Goal: Communication & Community: Answer question/provide support

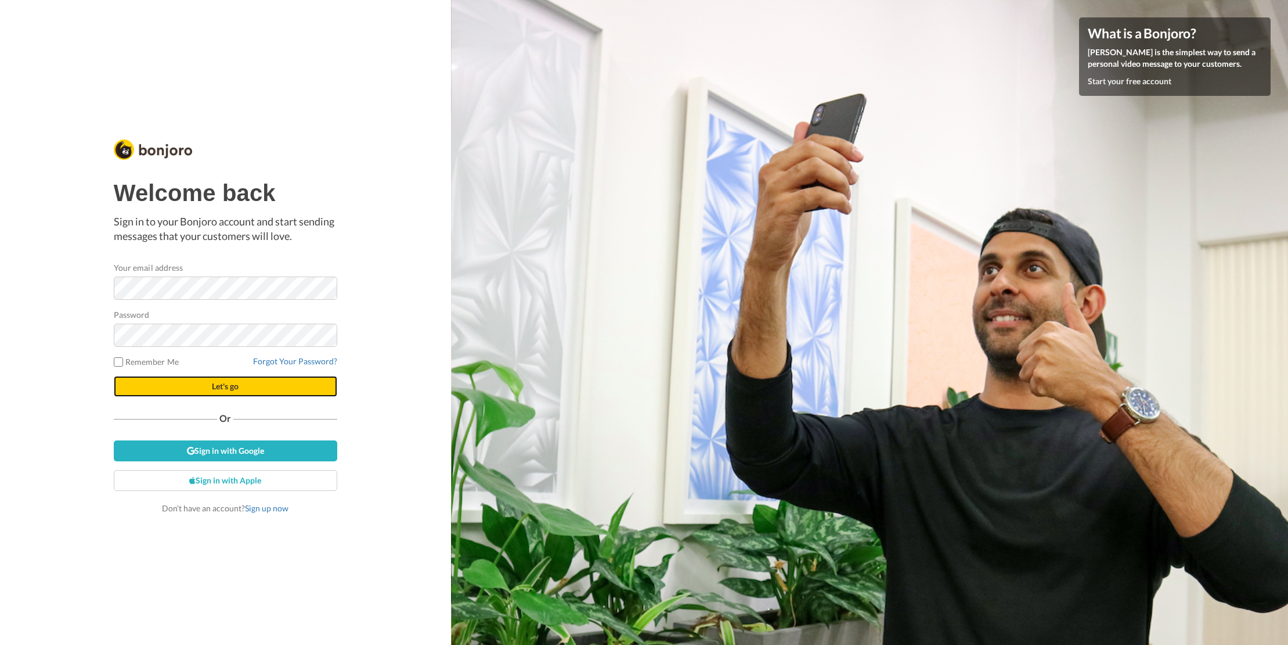
click at [241, 389] on button "Let's go" at bounding box center [226, 386] width 224 height 21
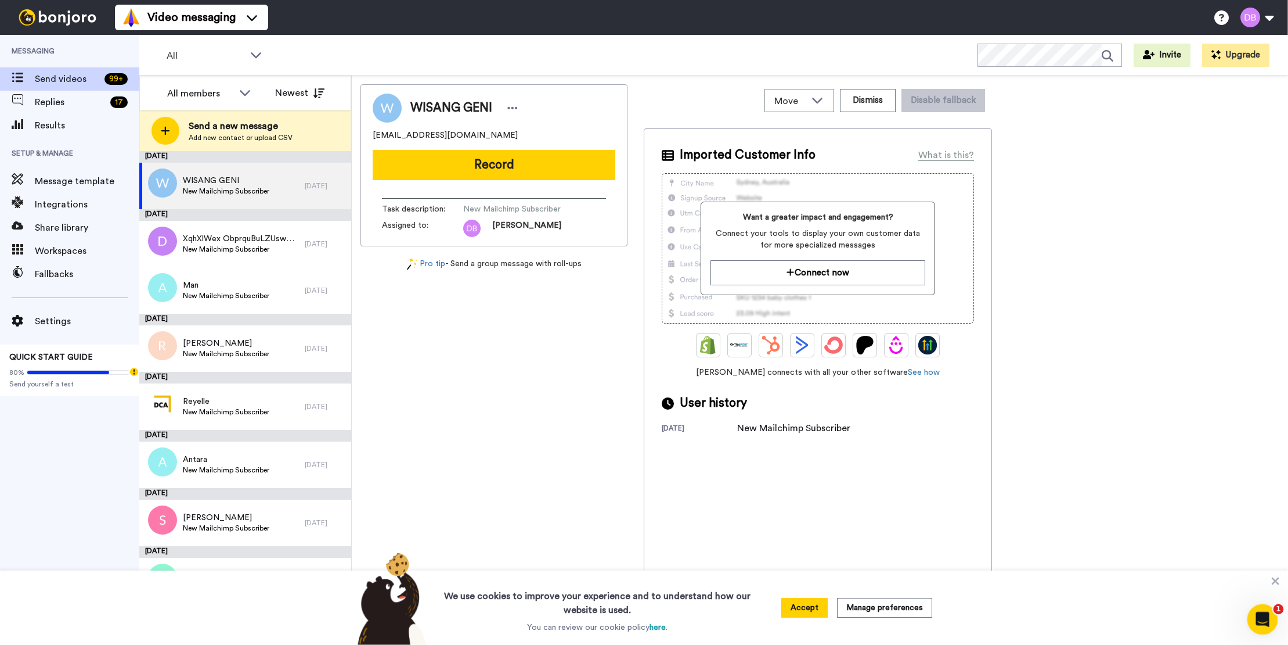
click at [1260, 610] on icon "Open Intercom Messenger" at bounding box center [1261, 617] width 19 height 19
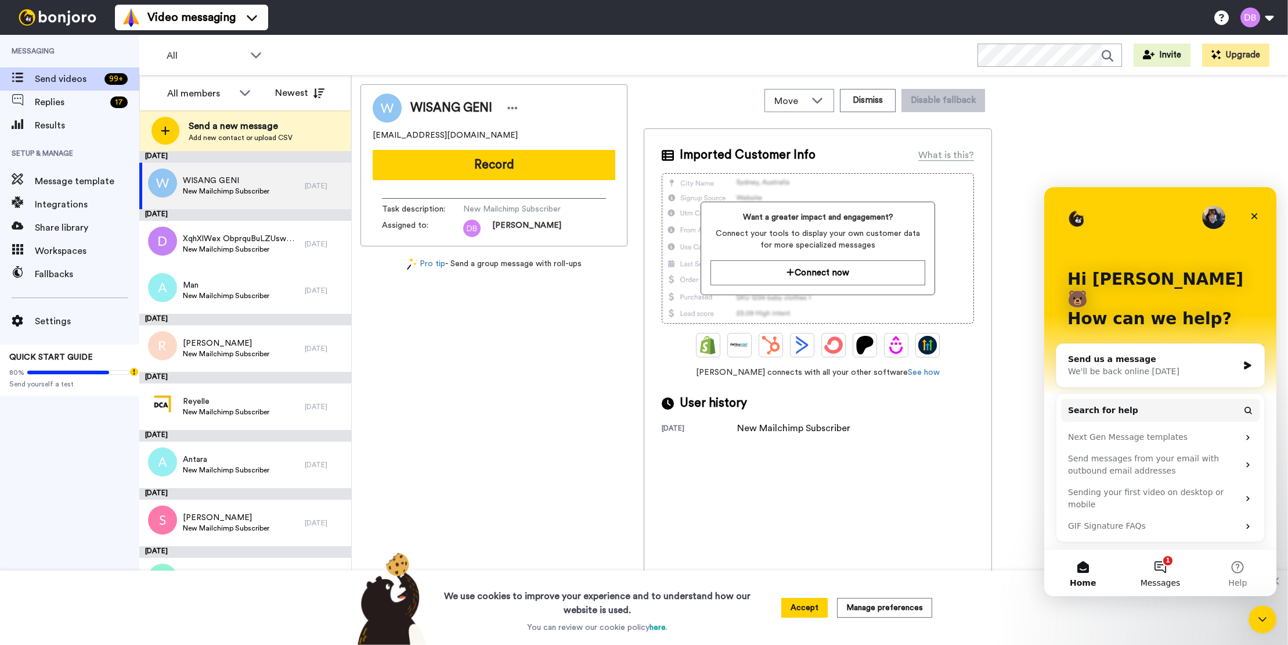
click at [1156, 561] on button "1 Messages" at bounding box center [1160, 572] width 77 height 46
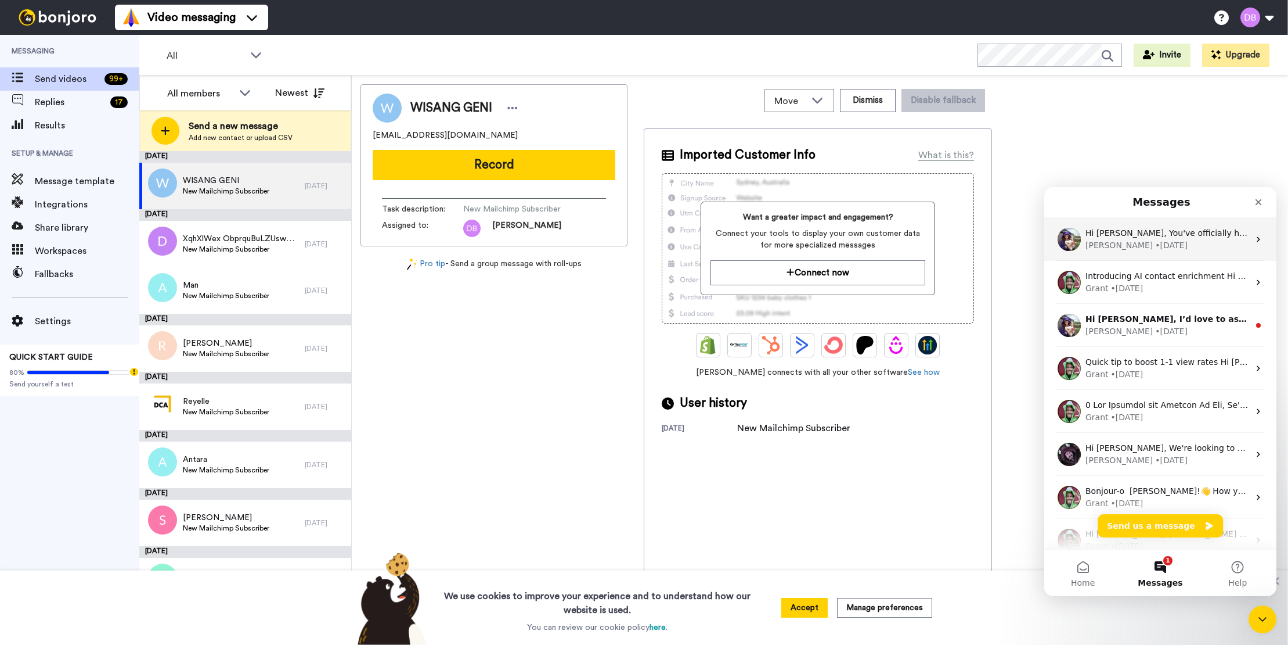
click at [1201, 239] on div "[PERSON_NAME] • [DATE]" at bounding box center [1168, 245] width 164 height 12
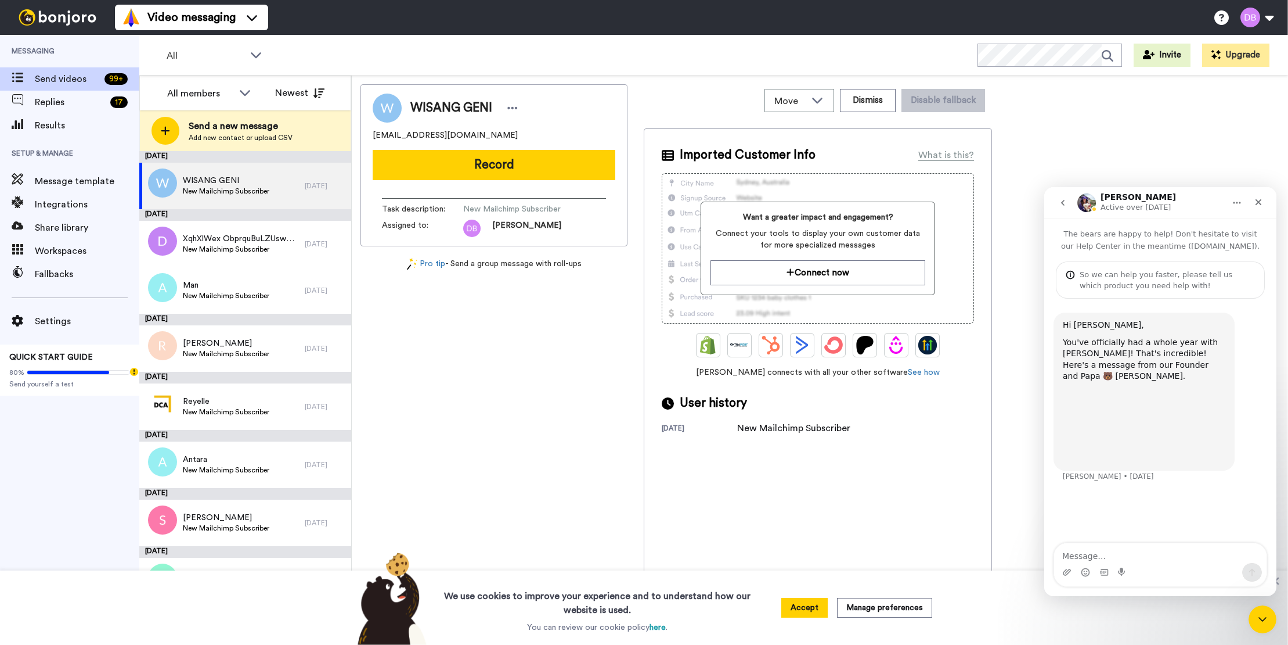
click at [1111, 558] on textarea "Message…" at bounding box center [1160, 553] width 213 height 20
click at [1255, 622] on icon "Close Intercom Messenger" at bounding box center [1261, 617] width 14 height 14
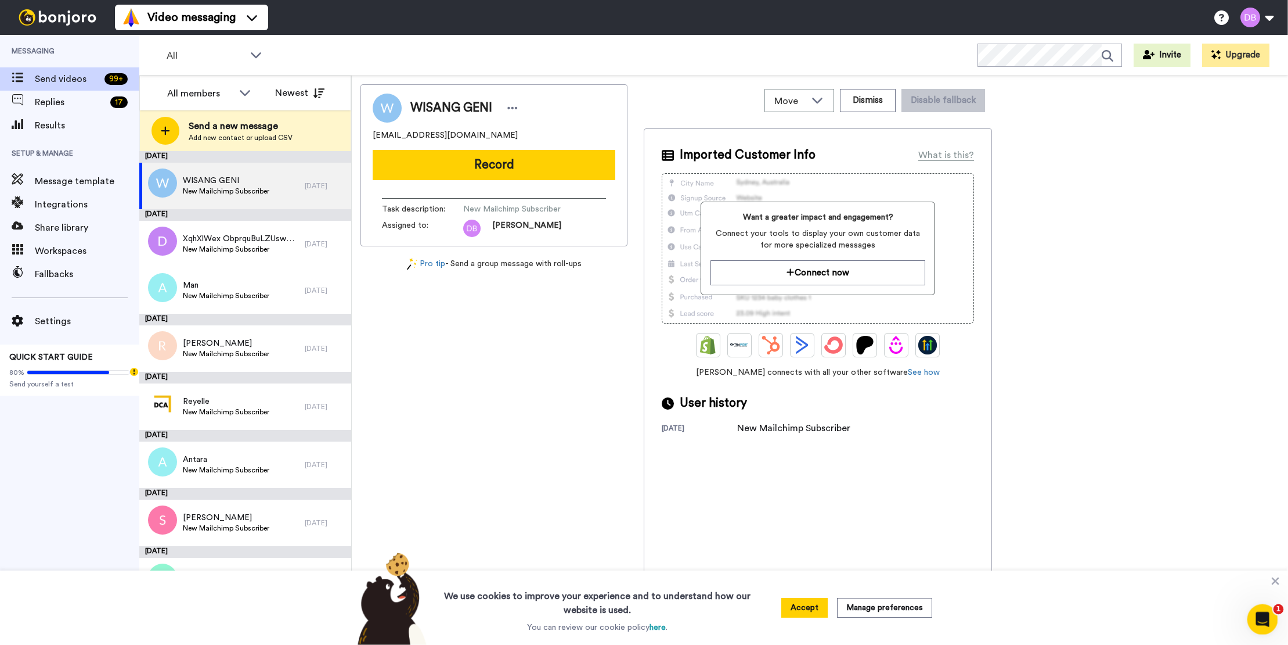
click at [1255, 622] on icon "Open Intercom Messenger" at bounding box center [1261, 617] width 19 height 19
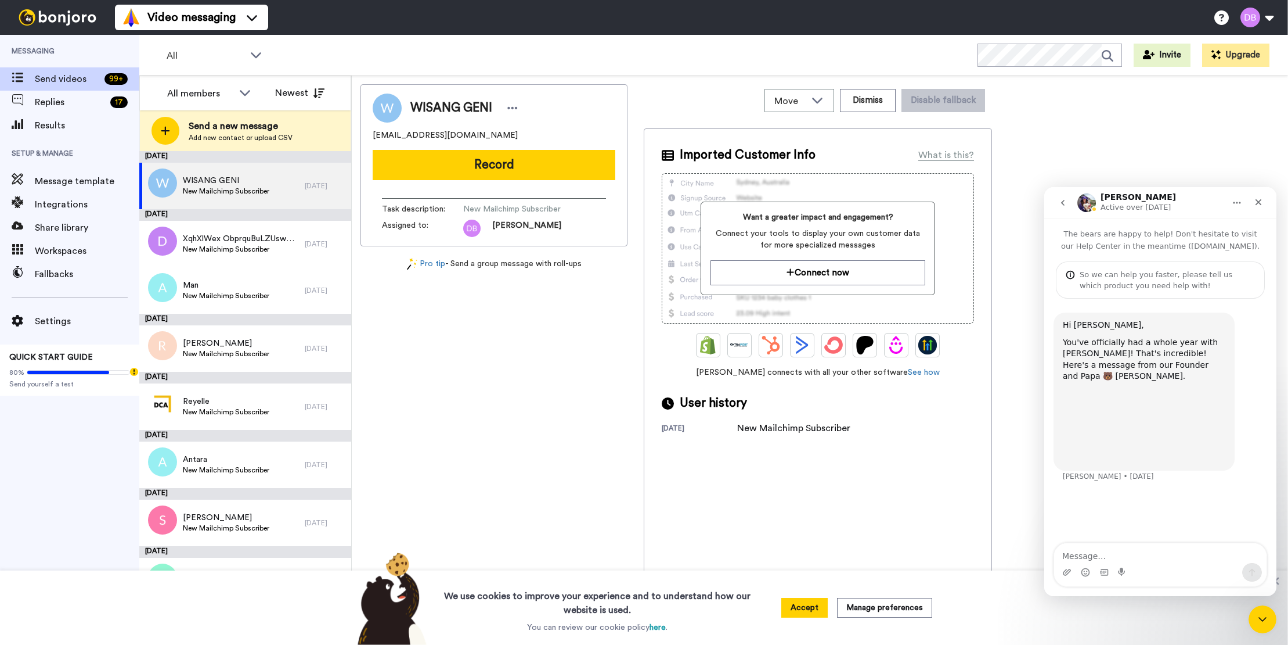
click at [1140, 557] on textarea "Message…" at bounding box center [1160, 553] width 213 height 20
type textarea "I need"
click at [61, 106] on span "Replies" at bounding box center [70, 102] width 71 height 14
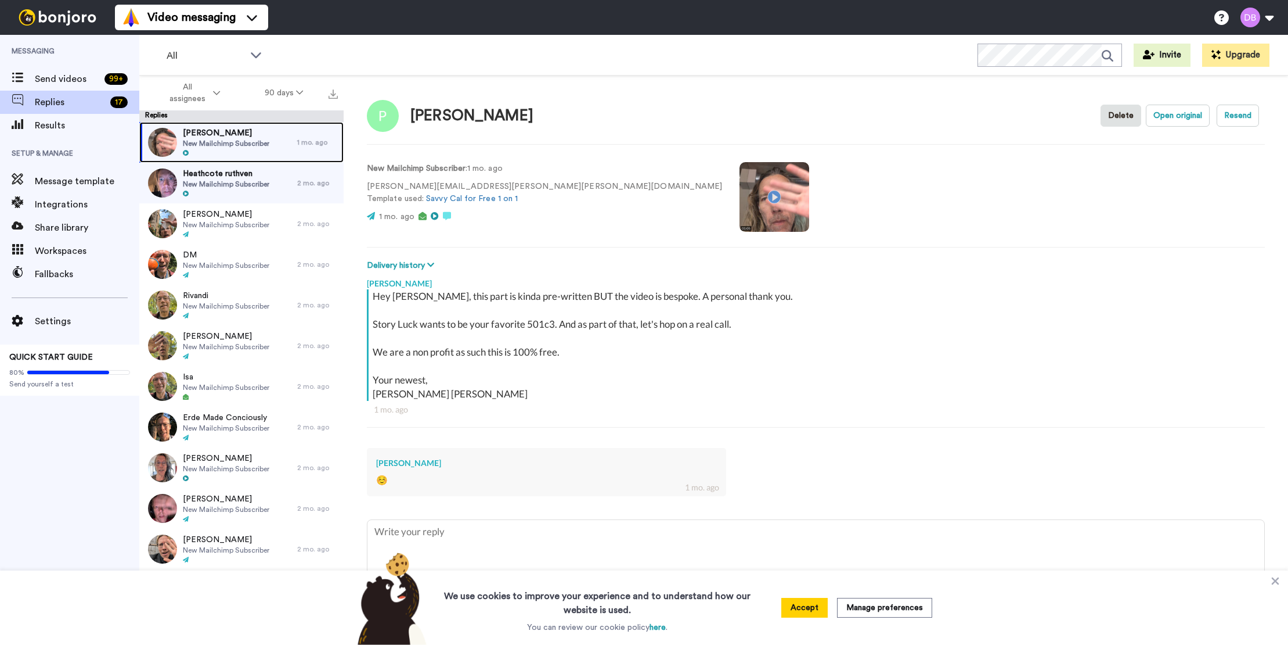
click at [227, 137] on span "Paula Brunetti" at bounding box center [226, 133] width 87 height 12
click at [245, 172] on span "Heathcote ruthven" at bounding box center [226, 174] width 87 height 12
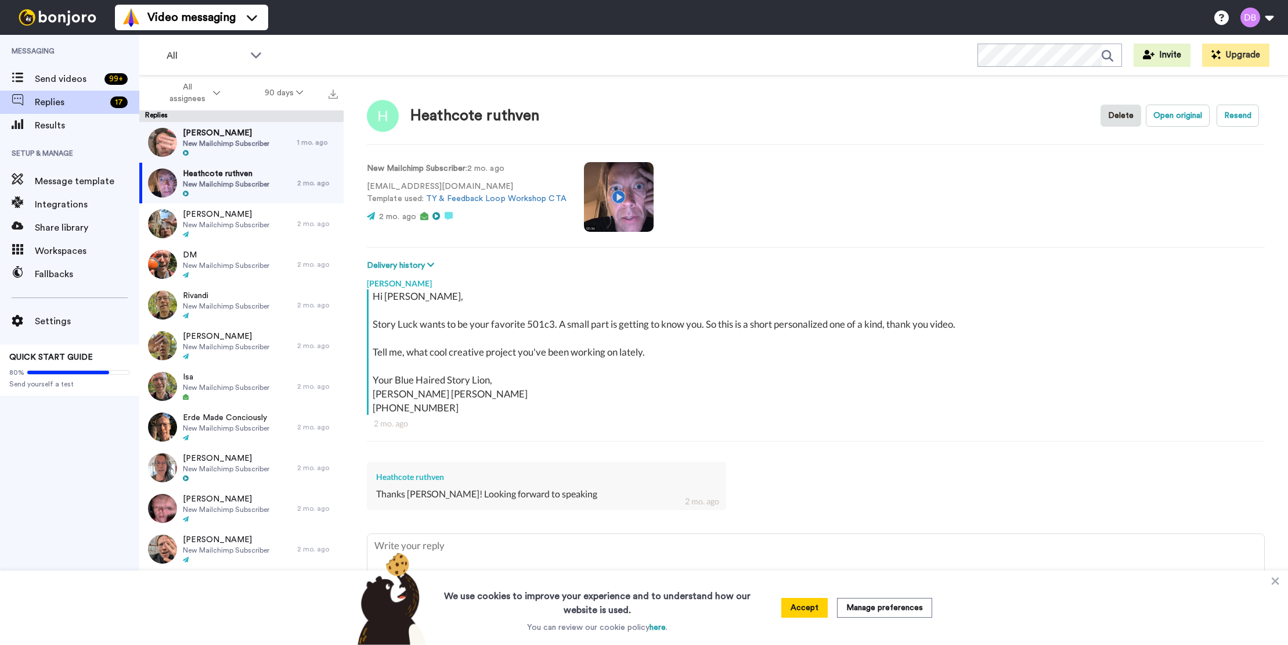
type textarea "x"
click at [68, 76] on span "Send videos" at bounding box center [67, 79] width 65 height 14
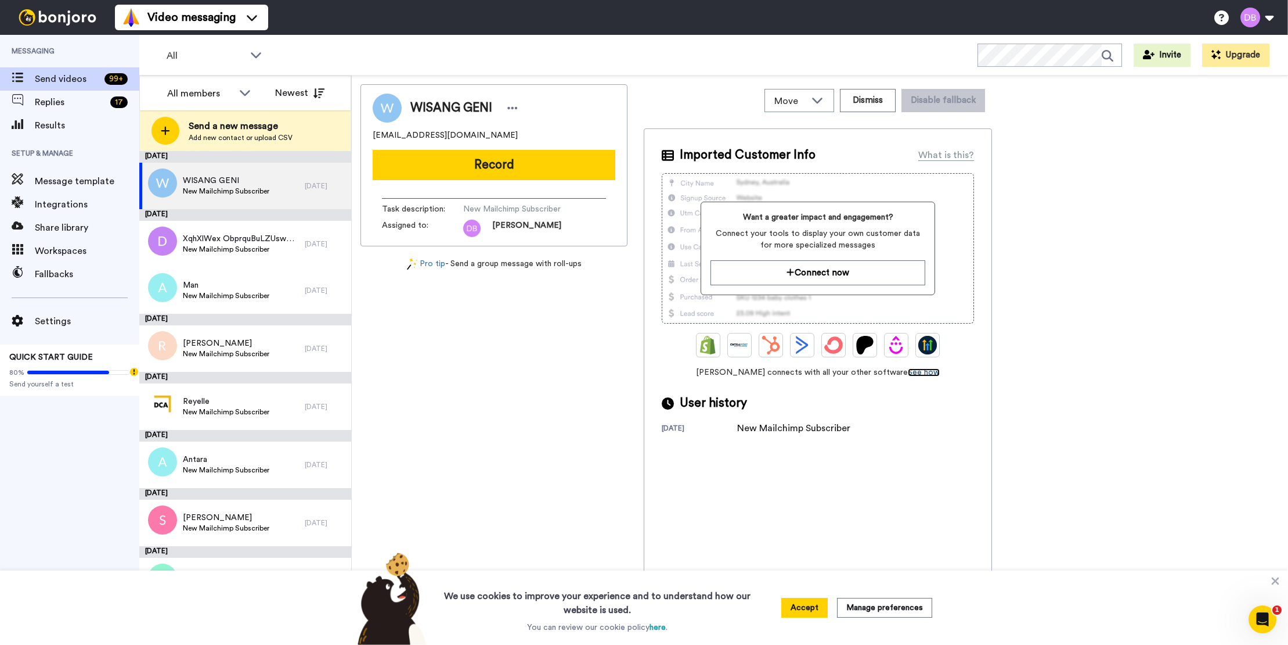
click at [908, 370] on link "See how" at bounding box center [924, 372] width 32 height 8
